Goal: Task Accomplishment & Management: Use online tool/utility

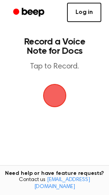
click at [95, 15] on link "Log in" at bounding box center [84, 12] width 34 height 19
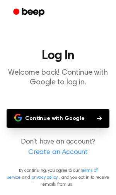
click at [66, 118] on button "Continue with Google" at bounding box center [58, 118] width 103 height 19
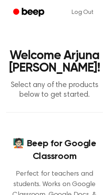
click at [68, 73] on h1 "Welcome Arjuna Azrial Akbar Priyadi!" at bounding box center [54, 61] width 97 height 25
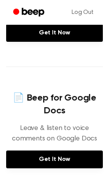
scroll to position [382, 0]
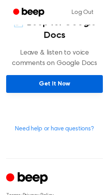
click at [70, 93] on link "Get It Now" at bounding box center [54, 84] width 97 height 18
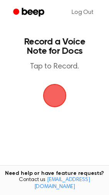
click at [45, 96] on span "button" at bounding box center [54, 95] width 43 height 43
